Goal: Find specific page/section: Find specific page/section

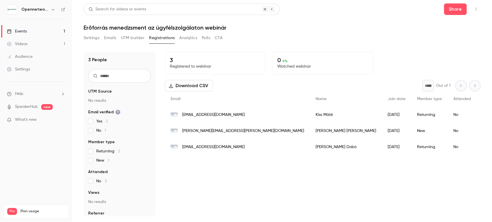
click at [90, 40] on button "Settings" at bounding box center [92, 37] width 16 height 9
